Goal: Navigation & Orientation: Find specific page/section

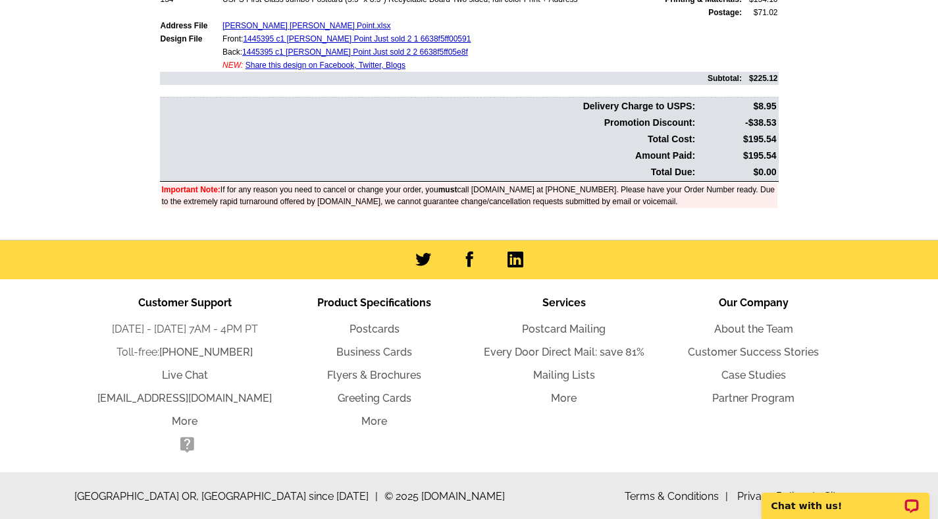
scroll to position [345, 0]
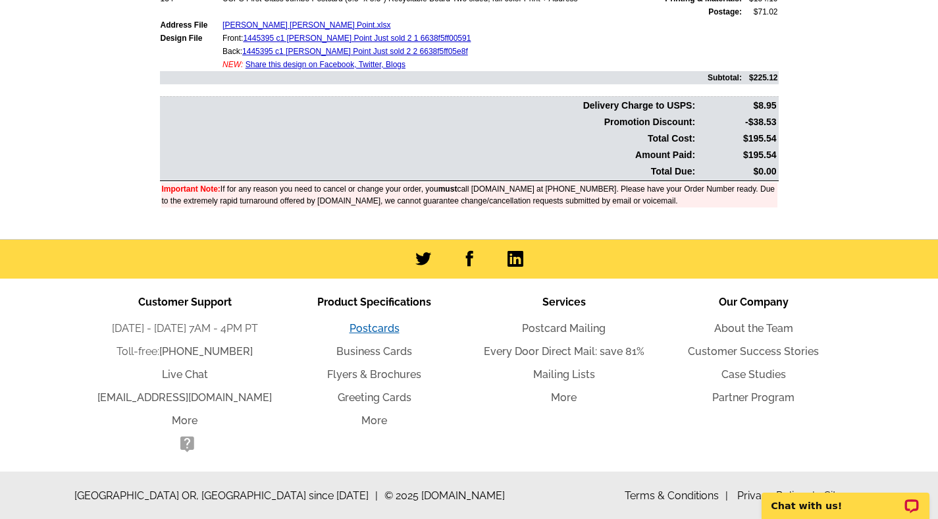
click at [373, 331] on link "Postcards" at bounding box center [375, 328] width 50 height 13
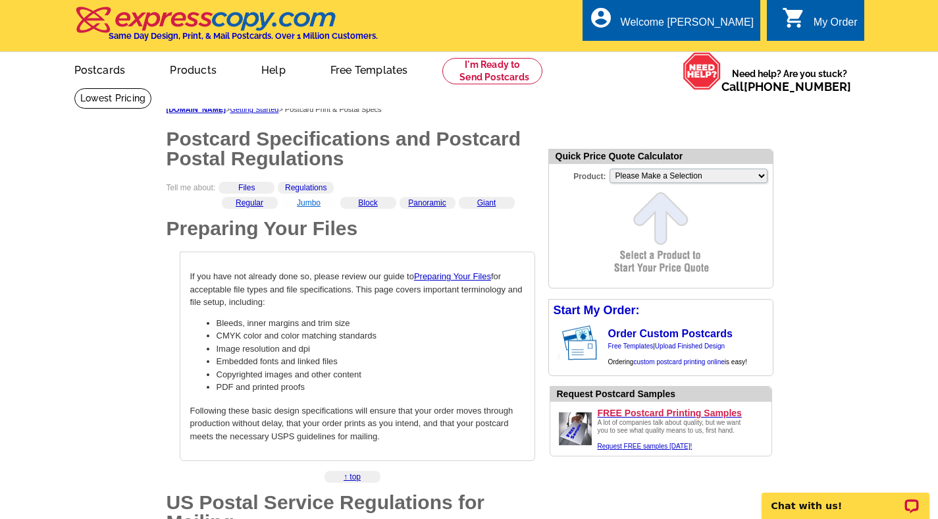
click at [313, 203] on link "Jumbo" at bounding box center [309, 202] width 24 height 9
